Goal: Information Seeking & Learning: Find specific fact

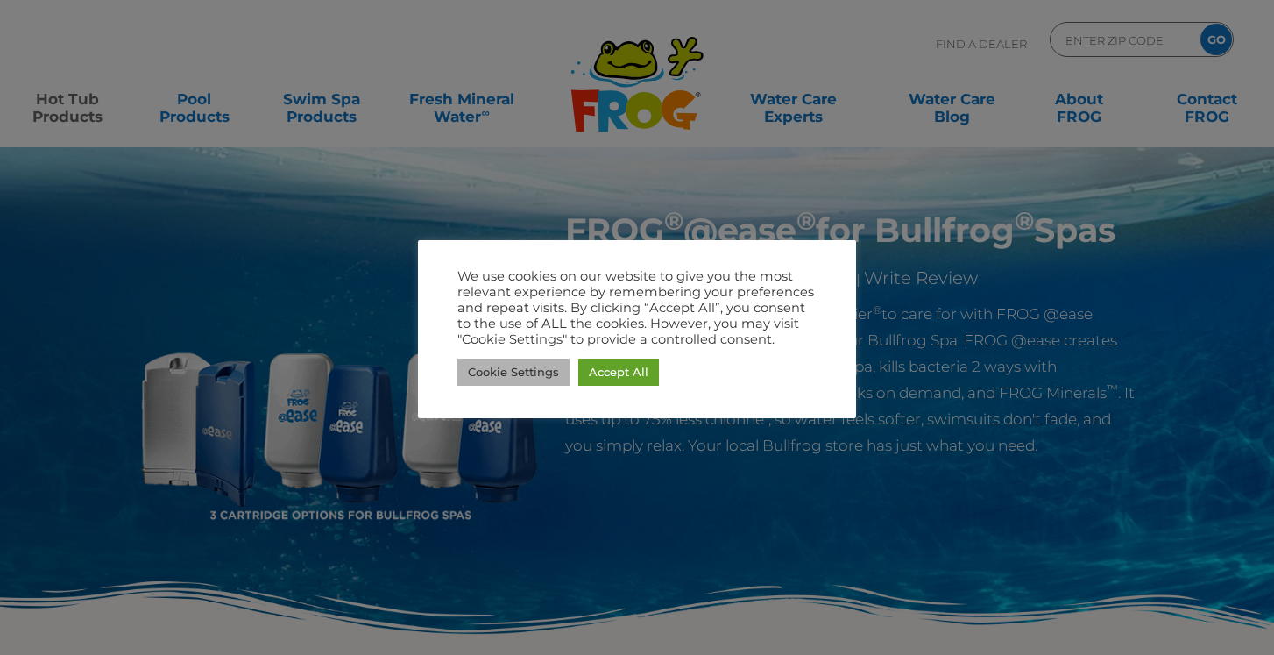
click at [533, 378] on link "Cookie Settings" at bounding box center [513, 371] width 112 height 27
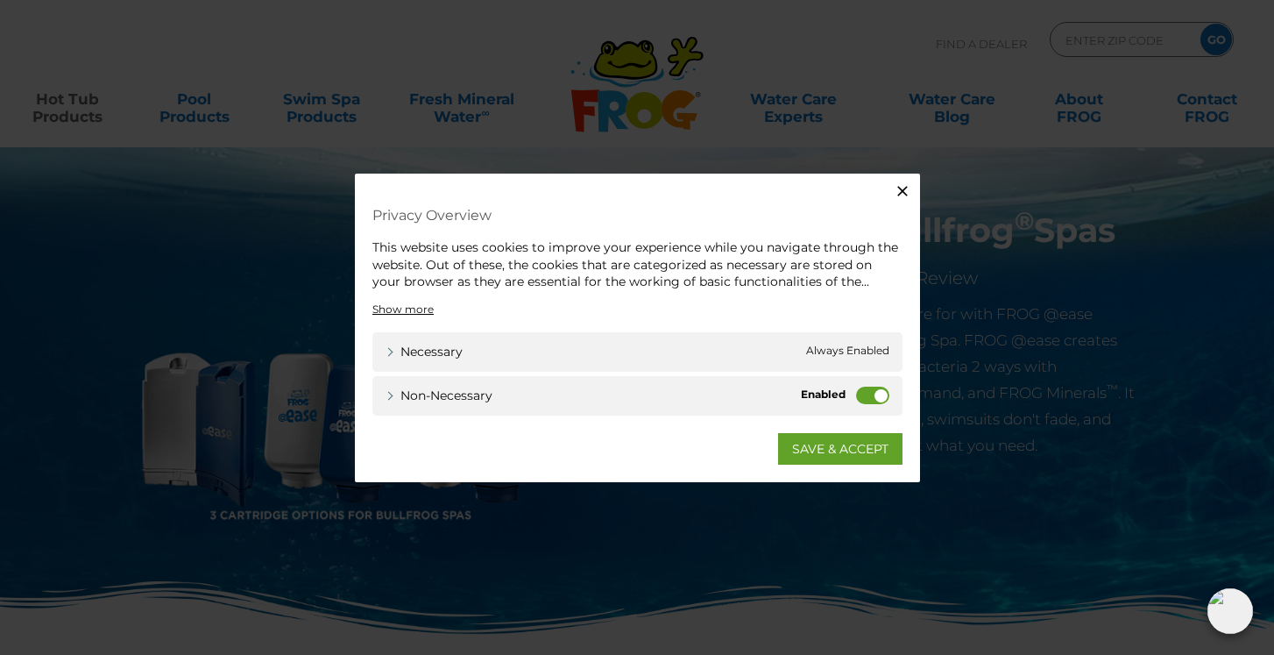
click at [866, 390] on label "Non-necessary" at bounding box center [872, 395] width 33 height 18
click at [0, 0] on input "Non-necessary" at bounding box center [0, 0] width 0 height 0
click at [847, 447] on link "SAVE & ACCEPT" at bounding box center [840, 448] width 124 height 32
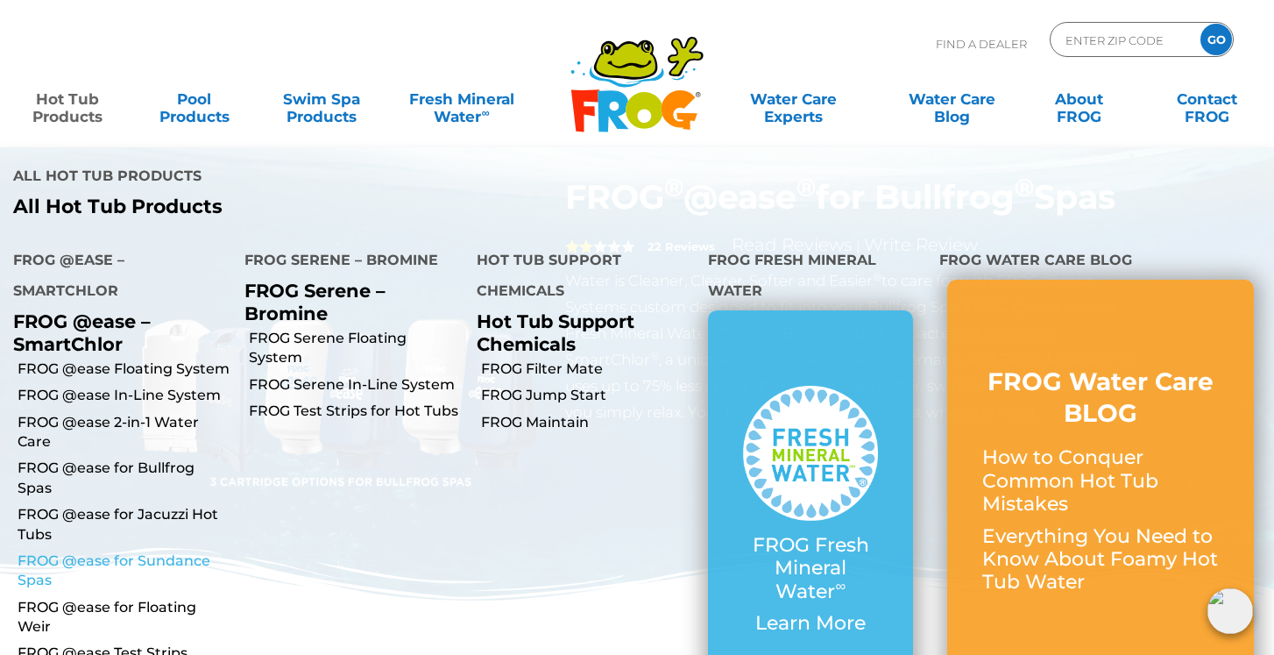
scroll to position [11, 0]
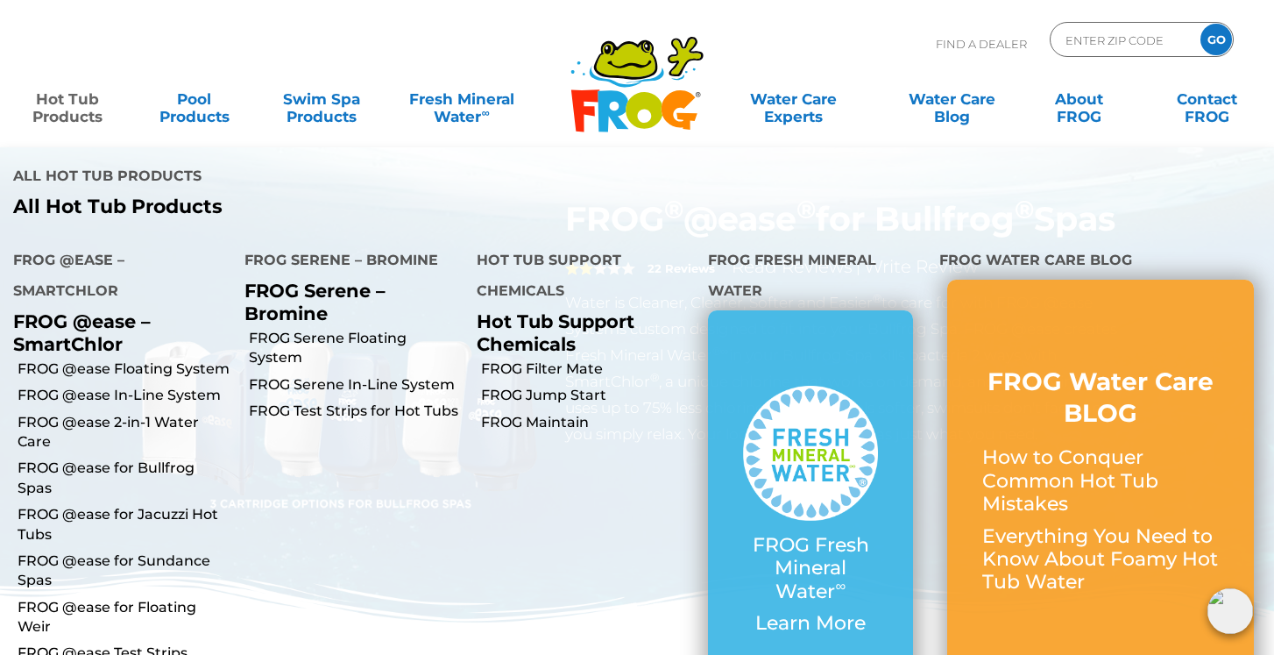
click at [43, 346] on p "FROG @ease – SmartChlor" at bounding box center [115, 332] width 205 height 44
click at [66, 421] on link "FROG @ease 2-in-1 Water Care" at bounding box center [125, 432] width 214 height 39
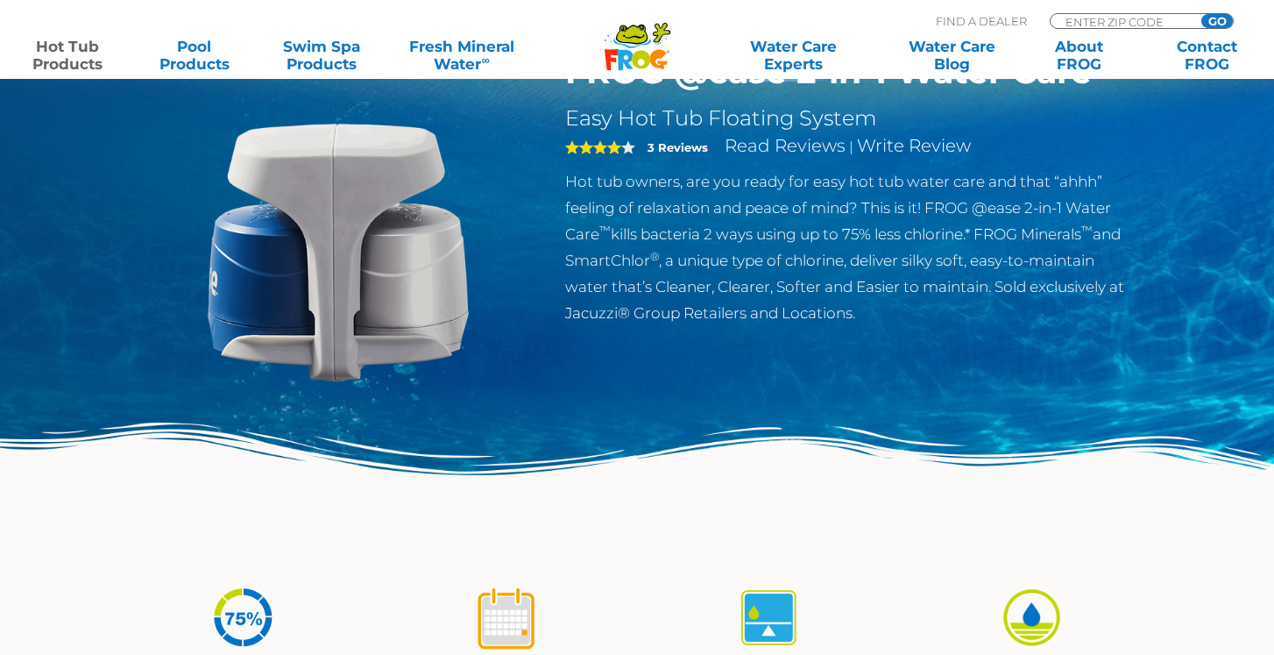
scroll to position [146, 0]
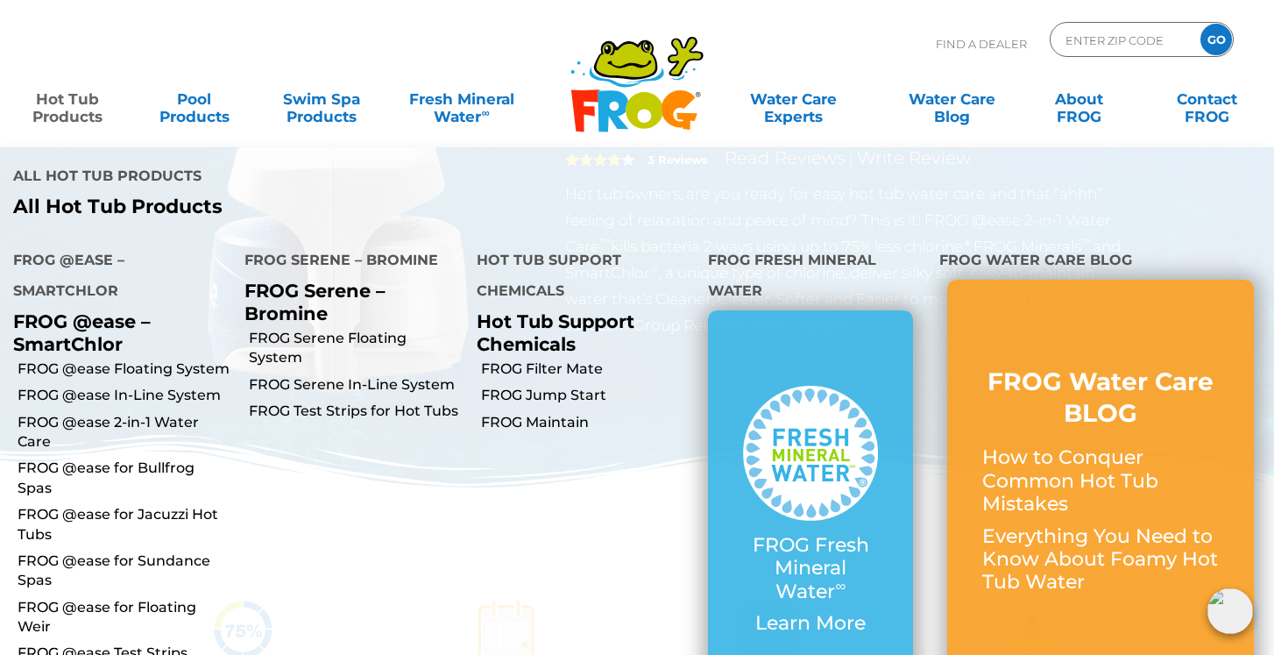
click at [60, 117] on link "Hot Tub Products" at bounding box center [67, 99] width 99 height 35
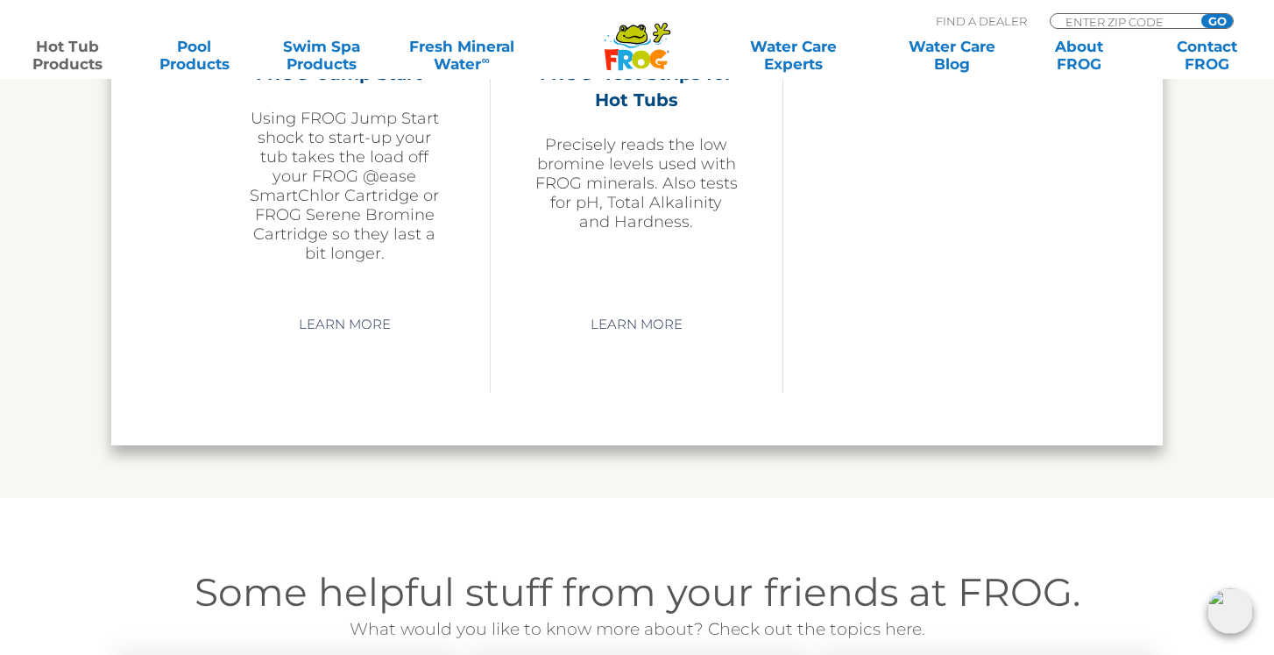
scroll to position [4552, 0]
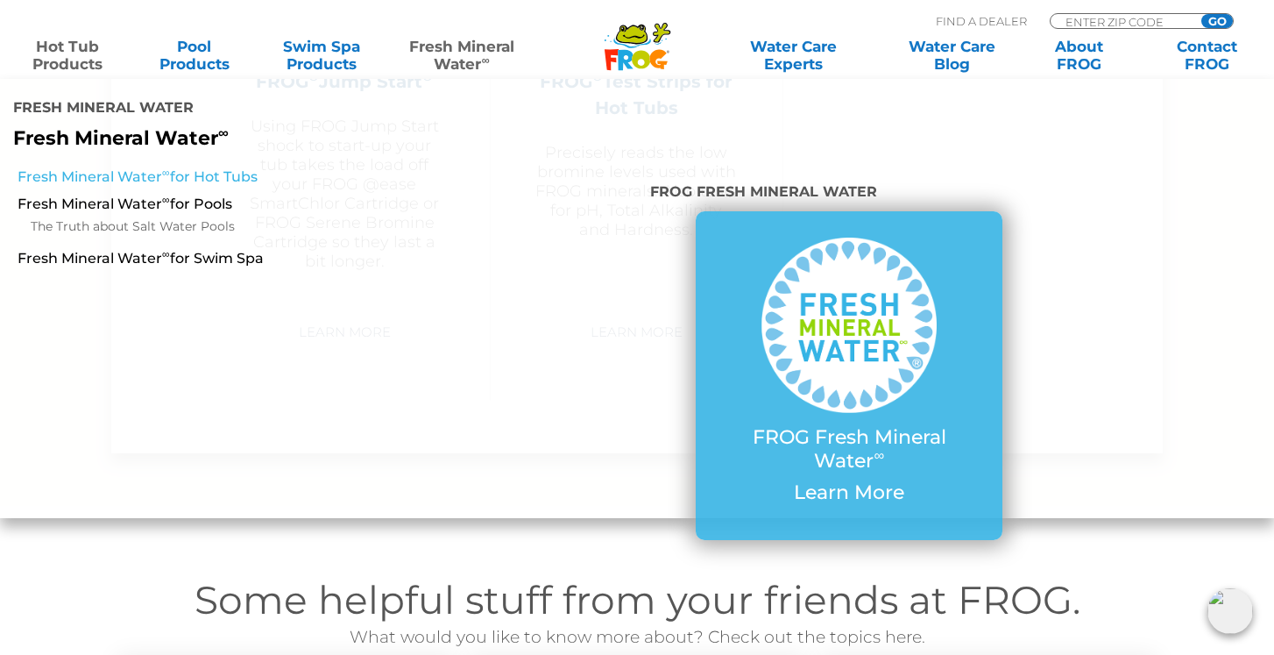
click at [176, 181] on link "Fresh Mineral Water ∞ for Hot Tubs" at bounding box center [222, 176] width 408 height 19
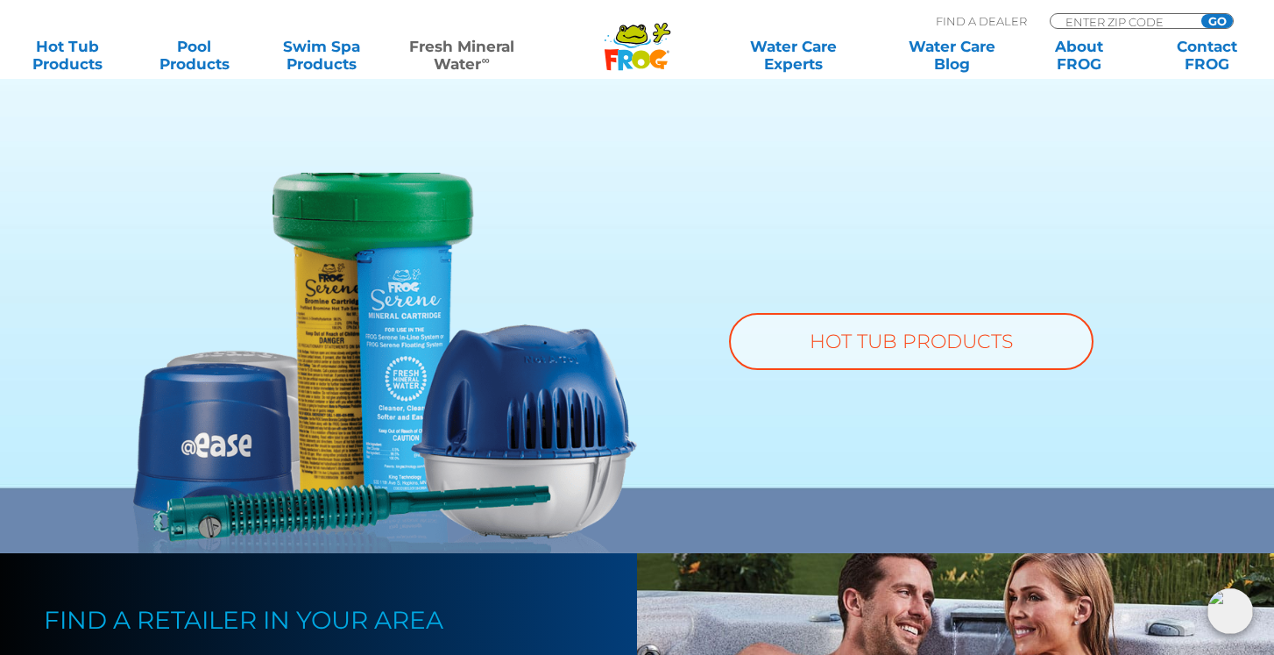
scroll to position [568, 0]
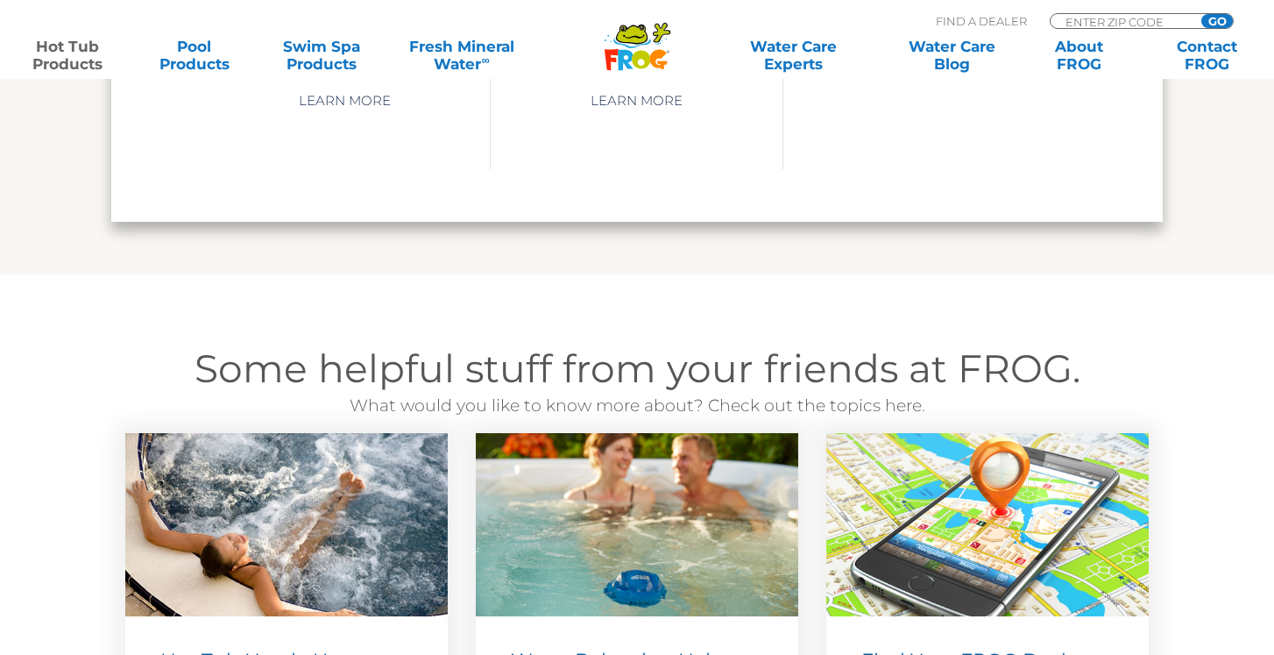
scroll to position [4552, 0]
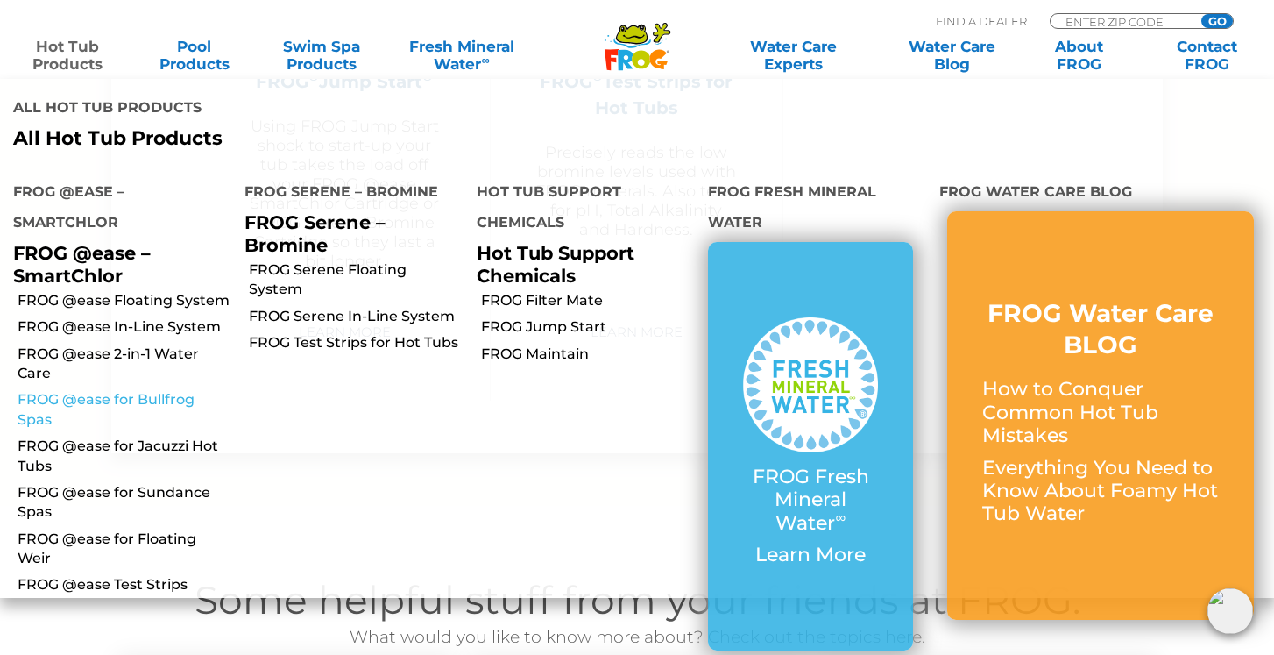
click at [109, 403] on link "FROG @ease for Bullfrog Spas" at bounding box center [125, 409] width 214 height 39
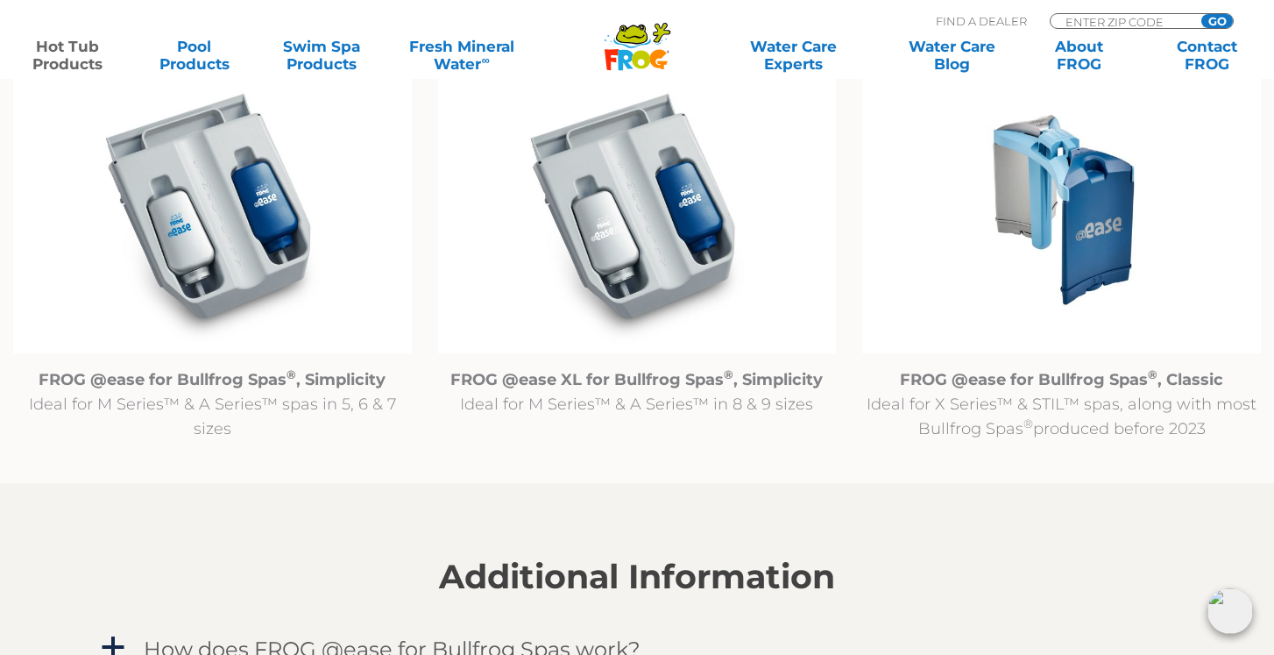
scroll to position [1859, 0]
click at [1069, 208] on img at bounding box center [1061, 208] width 399 height 287
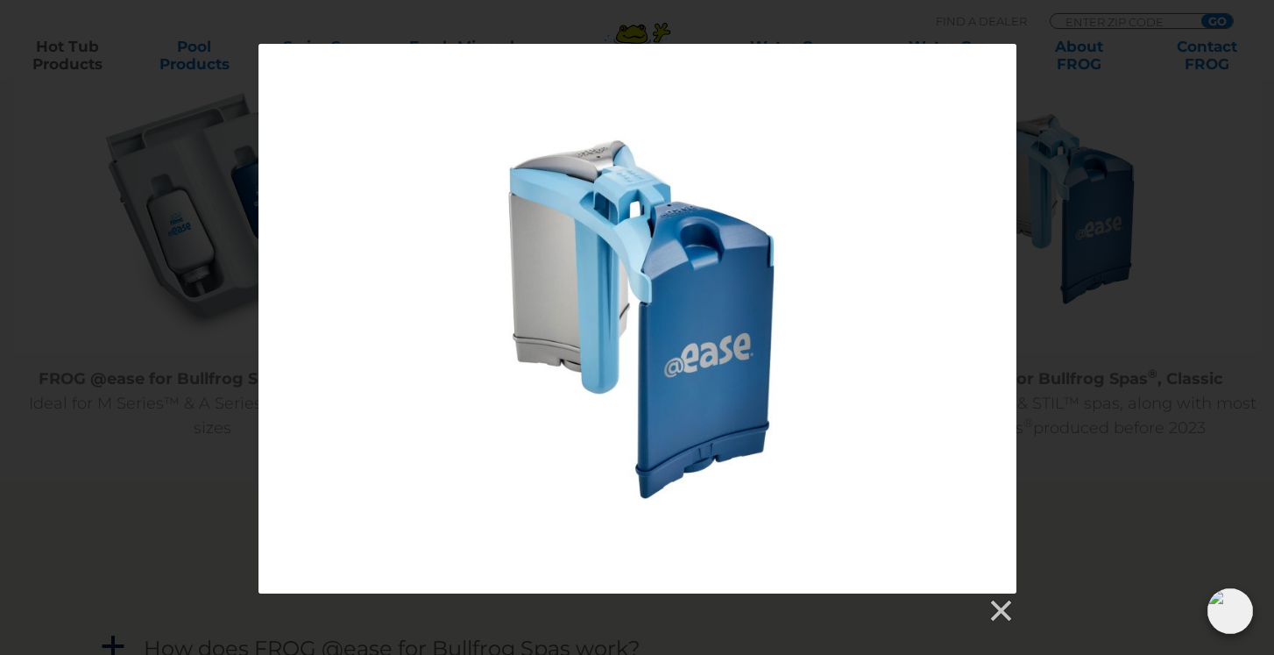
click at [686, 292] on div at bounding box center [638, 318] width 758 height 549
click at [1006, 612] on link at bounding box center [1000, 611] width 26 height 26
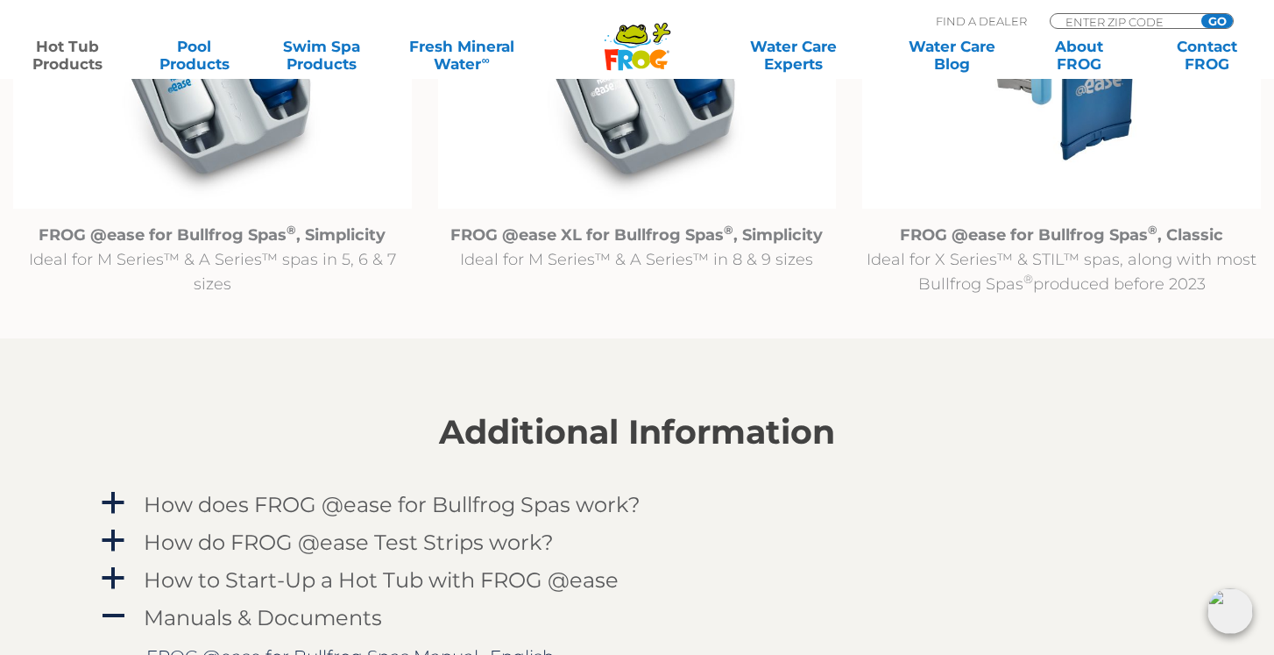
scroll to position [2053, 0]
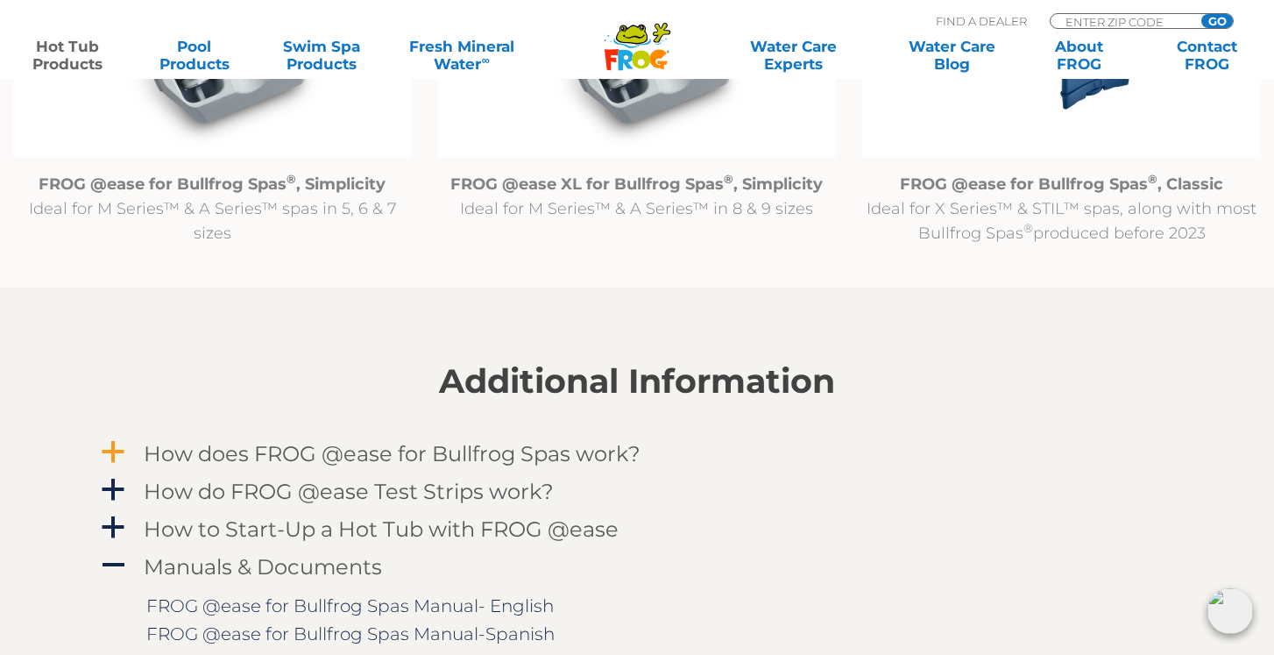
click at [127, 448] on link "a How does FROG @ease for Bullfrog Spas work?" at bounding box center [637, 453] width 1078 height 32
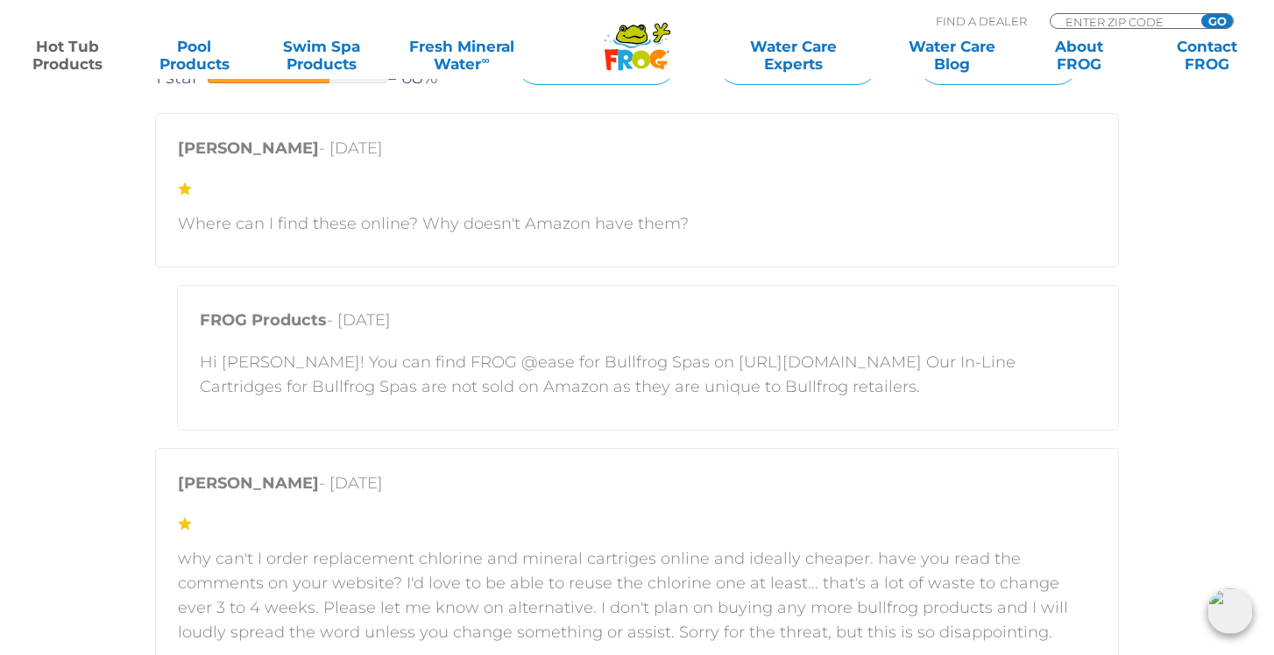
scroll to position [3796, 0]
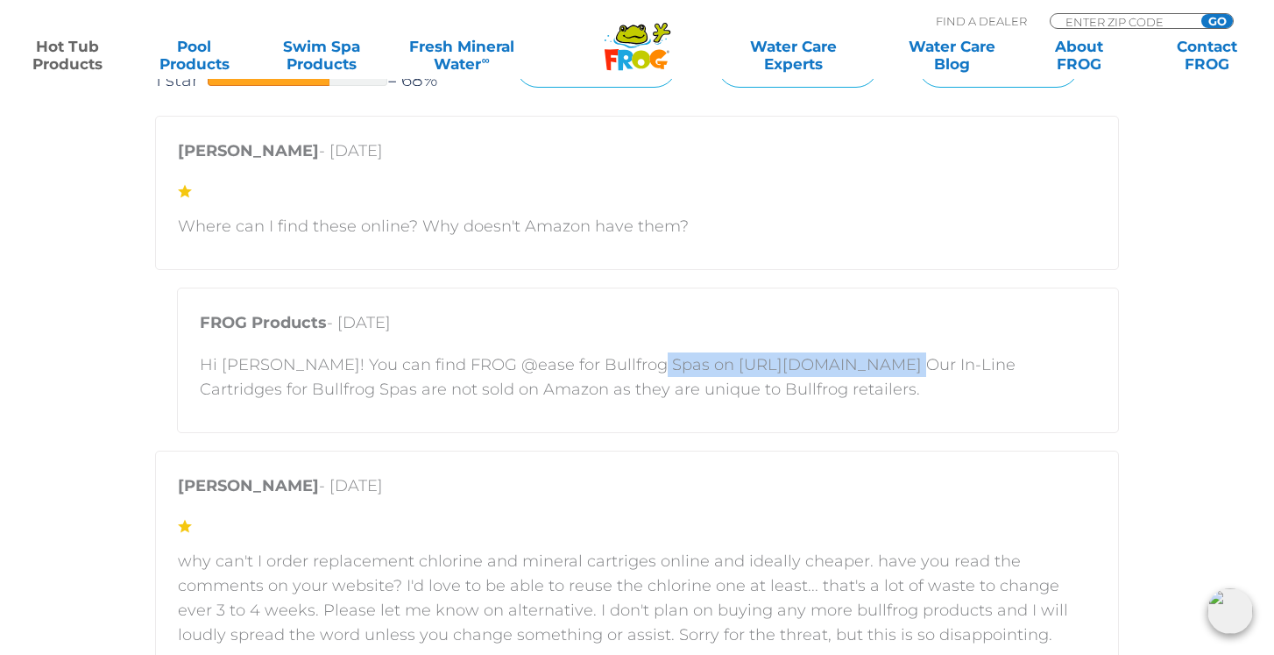
drag, startPoint x: 630, startPoint y: 365, endPoint x: 853, endPoint y: 371, distance: 222.7
click at [853, 371] on p "Hi [PERSON_NAME]! You can find FROG @ease for Bullfrog Spas on [URL][DOMAIN_NAM…" at bounding box center [648, 376] width 897 height 49
click at [860, 384] on p "Hi [PERSON_NAME]! You can find FROG @ease for Bullfrog Spas on [URL][DOMAIN_NAM…" at bounding box center [648, 376] width 897 height 49
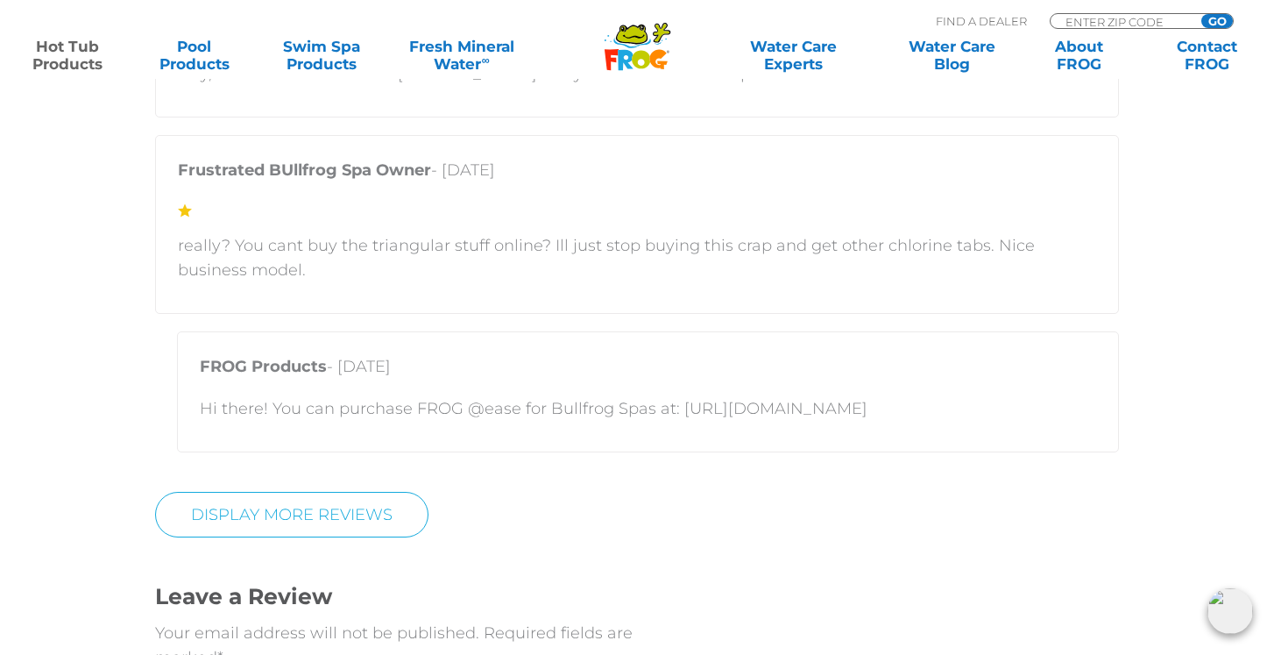
scroll to position [4966, 0]
drag, startPoint x: 677, startPoint y: 408, endPoint x: 869, endPoint y: 423, distance: 192.6
click at [869, 423] on div "FROG Products - March 2, 2025 Hi there! You can purchase FROG @ease for Bullfro…" at bounding box center [648, 387] width 942 height 121
copy p "https://shop.bullfrogspas.com/"
